Goal: Information Seeking & Learning: Learn about a topic

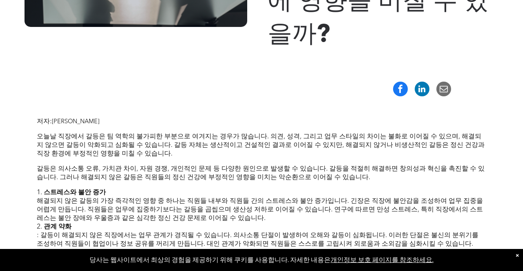
scroll to position [255, 0]
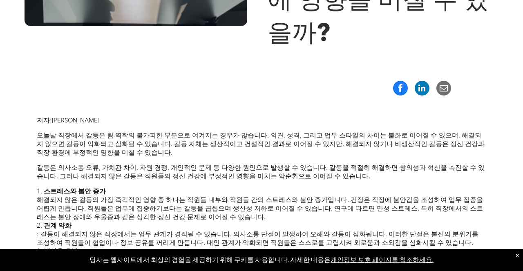
drag, startPoint x: 109, startPoint y: 130, endPoint x: 55, endPoint y: 126, distance: 54.4
click at [55, 125] on p "저자: [PERSON_NAME]" at bounding box center [261, 120] width 449 height 9
copy font "Michelle Phaneuf"
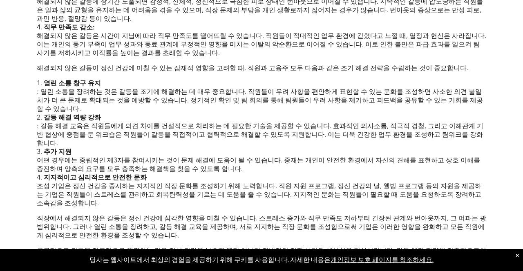
scroll to position [514, 0]
click at [112, 57] on li "직무 만족도 감소: 해결되지 않은 갈등은 시간이 지남에 따라 직무 만족도를 떨어뜨릴 수 있습니다. 직원들이 적대적인 업무 환경에 갇혔다고 느낄…" at bounding box center [261, 40] width 449 height 34
drag, startPoint x: 152, startPoint y: 85, endPoint x: 36, endPoint y: 66, distance: 117.2
click at [36, 66] on div "저자: Michelle Phaneuf 오늘날 직장에서 갈등은 팀 역학의 불가피한 부분으로 여겨지는 경우가 많습니다. 의견, 성격, 그리고 업무…" at bounding box center [261, 129] width 490 height 556
copy font "해결되지 않은 갈등은 시간이 지남에 따라 직무 만족도를 떨어뜨릴 수 있습니다. 직원들이 적대적인 업무 환경에 갇혔다고 느낄 때, 열정과 헌신은…"
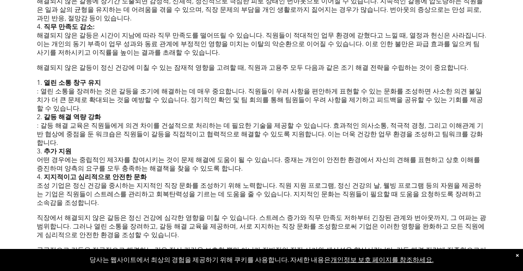
click at [95, 23] on li "번아웃 유발 해결되지 않은 갈등에 장기간 노출되면 감정적, 신체적, 정신적으로 극심한 피로 상태인 번아웃으로 이어질 수 있습니다. 지속적인 갈…" at bounding box center [261, 6] width 449 height 34
drag, startPoint x: 87, startPoint y: 44, endPoint x: 39, endPoint y: 27, distance: 51.3
click at [39, 23] on li "번아웃 유발 해결되지 않은 갈등에 장기간 노출되면 감정적, 신체적, 정신적으로 극심한 피로 상태인 번아웃으로 이어질 수 있습니다. 지속적인 갈…" at bounding box center [261, 6] width 449 height 34
copy font "해결되지 않은 갈등에 장기간 노출되면 감정적, 신체적, 정신적으로 극심한 피로 상태인 번아웃으로 이어질 수 있습니다. 지속적인 갈등에 압도당하…"
click at [195, 91] on div "저자: Michelle Phaneuf 오늘날 직장에서 갈등은 팀 역학의 불가피한 부분으로 여겨지는 경우가 많습니다. 의견, 성격, 그리고 업무…" at bounding box center [261, 107] width 449 height 501
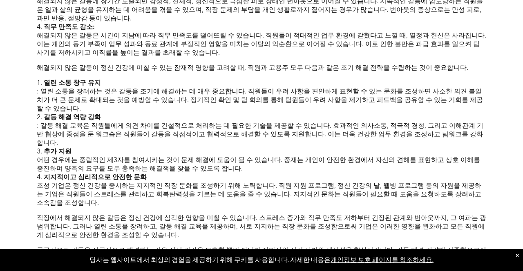
drag, startPoint x: 151, startPoint y: 82, endPoint x: 22, endPoint y: 64, distance: 130.7
click at [22, 64] on div "저자: Michelle Phaneuf 오늘날 직장에서 갈등은 팀 역학의 불가피한 부분으로 여겨지는 경우가 많습니다. 의견, 성격, 그리고 업무…" at bounding box center [261, 129] width 490 height 556
copy font "해결되지 않은 갈등은 시간이 지남에 따라 직무 만족도를 떨어뜨릴 수 있습니다. 직원들이 적대적인 업무 환경에 갇혔다고 느낄 때, 열정과 헌신은…"
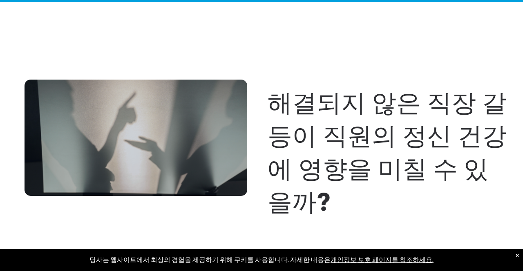
scroll to position [83, 0]
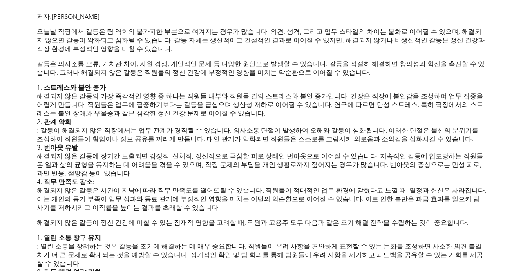
scroll to position [359, 0]
